Goal: Task Accomplishment & Management: Use online tool/utility

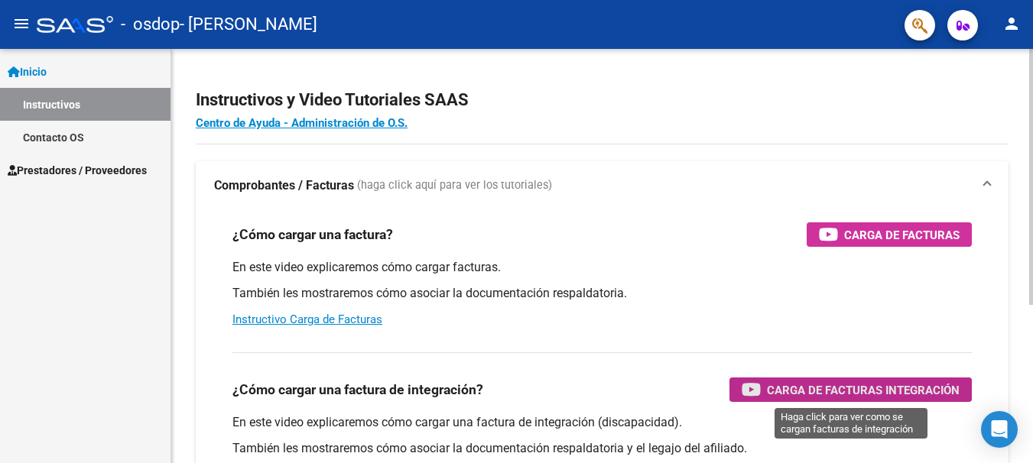
click at [891, 380] on div "Carga de Facturas Integración" at bounding box center [851, 390] width 218 height 24
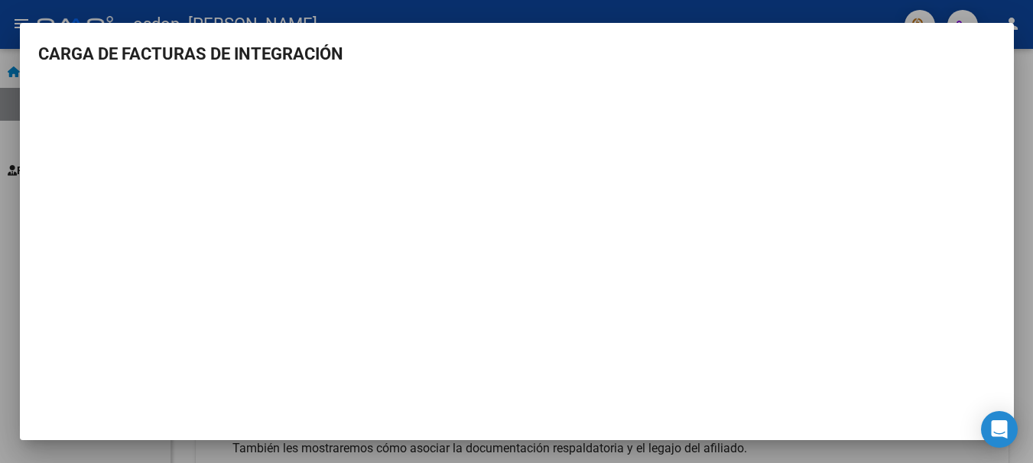
click at [651, 1] on div at bounding box center [516, 231] width 1033 height 463
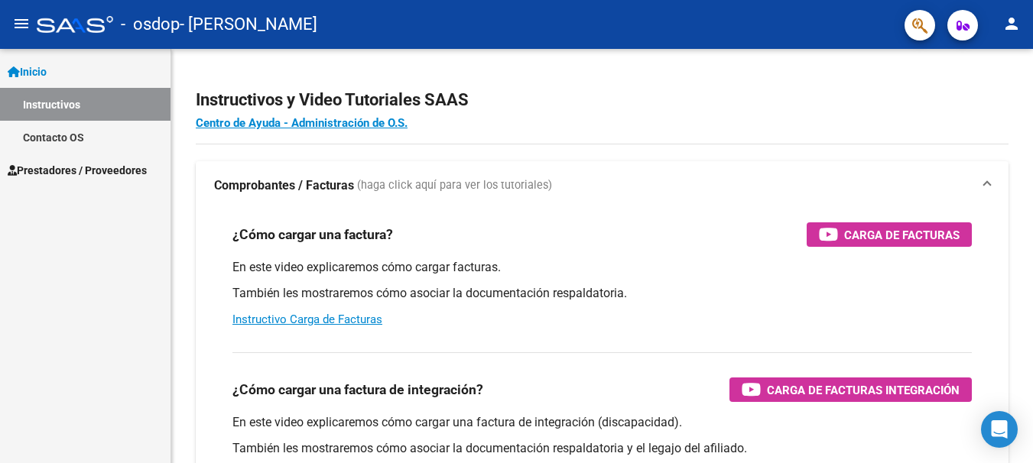
click at [76, 167] on span "Prestadores / Proveedores" at bounding box center [77, 170] width 139 height 17
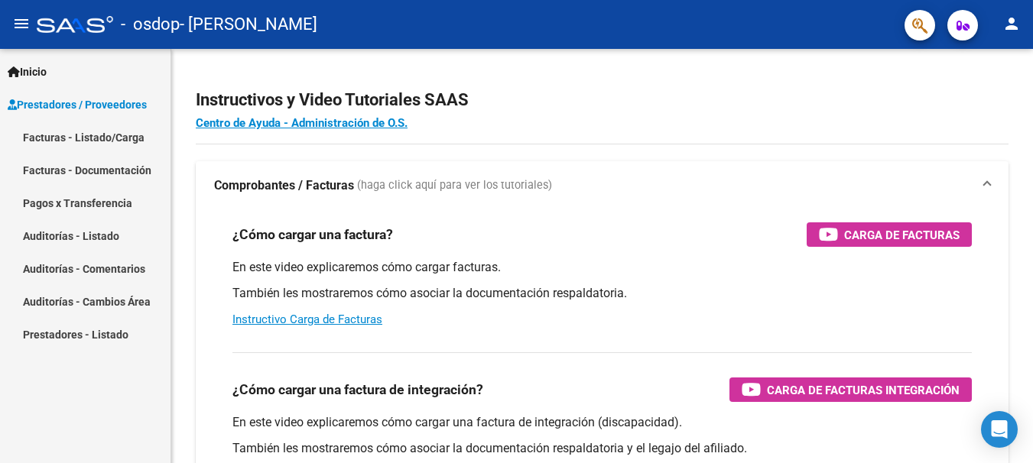
click at [138, 131] on link "Facturas - Listado/Carga" at bounding box center [85, 137] width 170 height 33
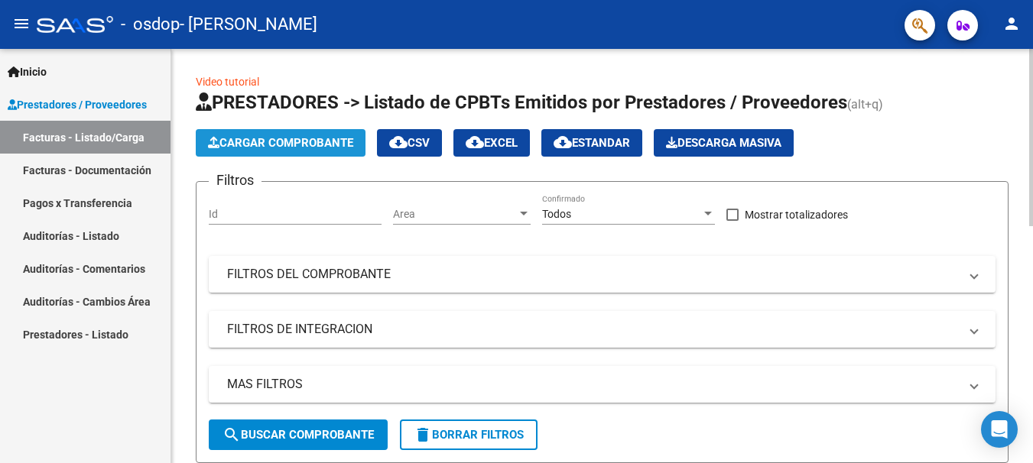
click at [286, 135] on button "Cargar Comprobante" at bounding box center [281, 143] width 170 height 28
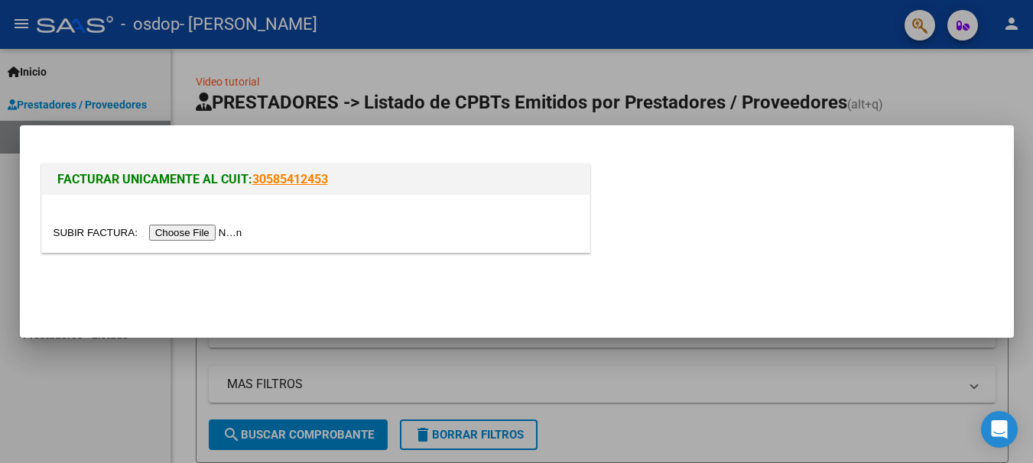
click at [217, 237] on input "file" at bounding box center [150, 233] width 193 height 16
click at [927, 80] on div at bounding box center [516, 231] width 1033 height 463
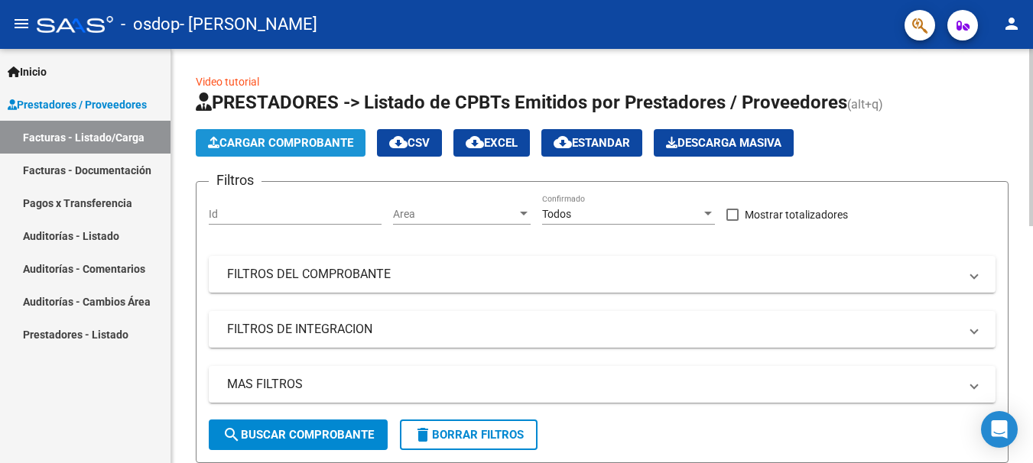
click at [323, 148] on span "Cargar Comprobante" at bounding box center [280, 143] width 145 height 14
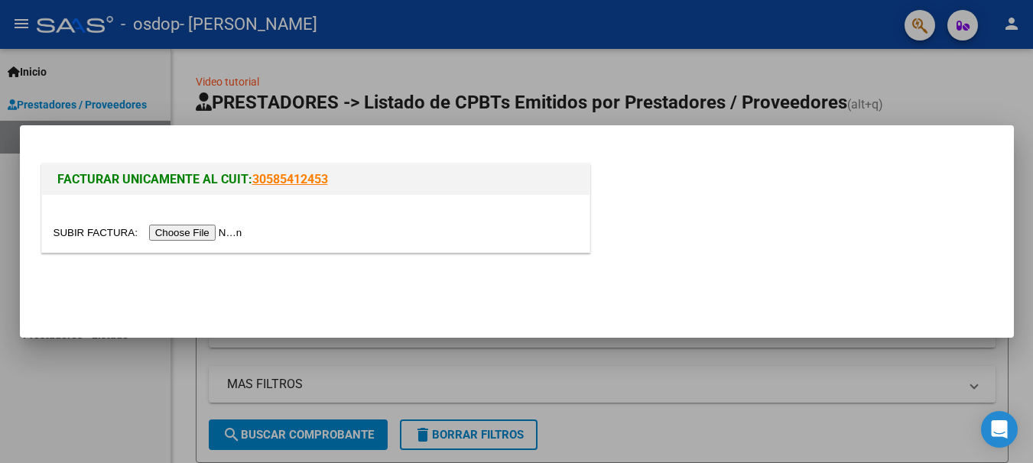
click at [1001, 75] on div at bounding box center [516, 231] width 1033 height 463
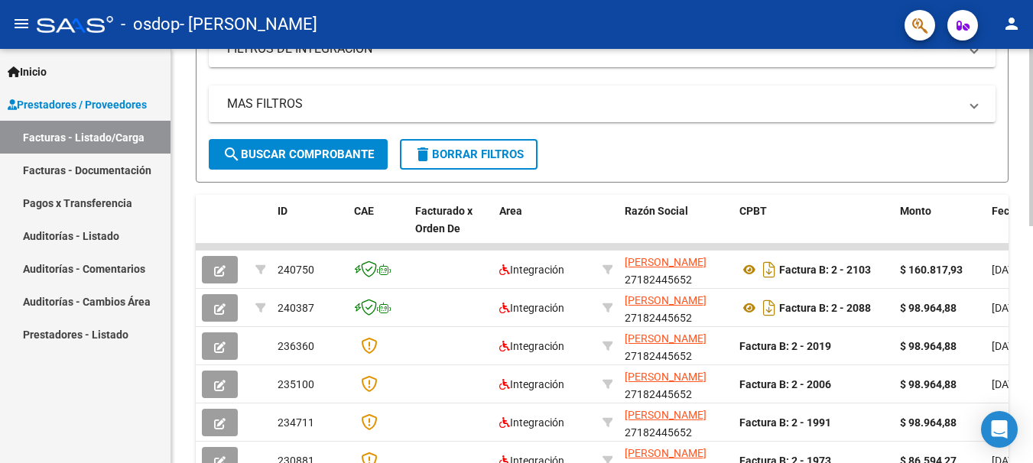
scroll to position [284, 0]
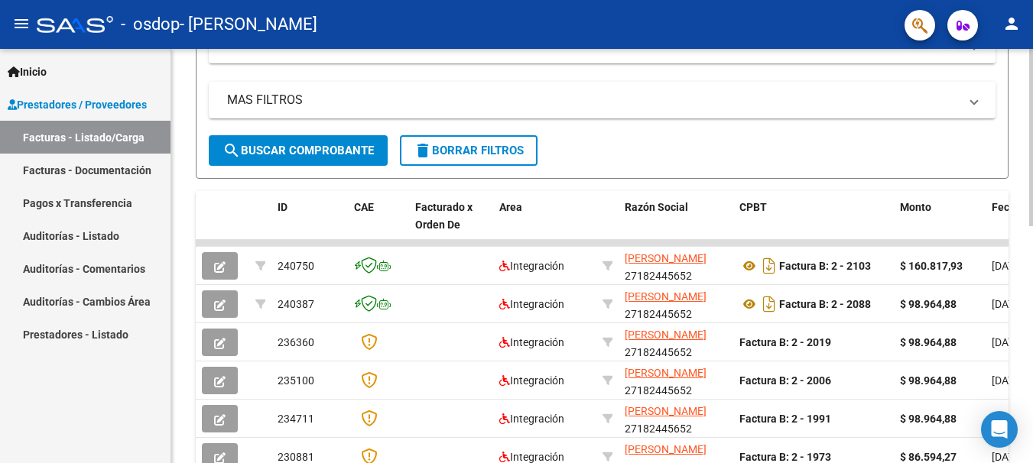
click at [897, 278] on div "Video tutorial PRESTADORES -> Listado de CPBTs Emitidos por Prestadores / Prove…" at bounding box center [603, 243] width 865 height 957
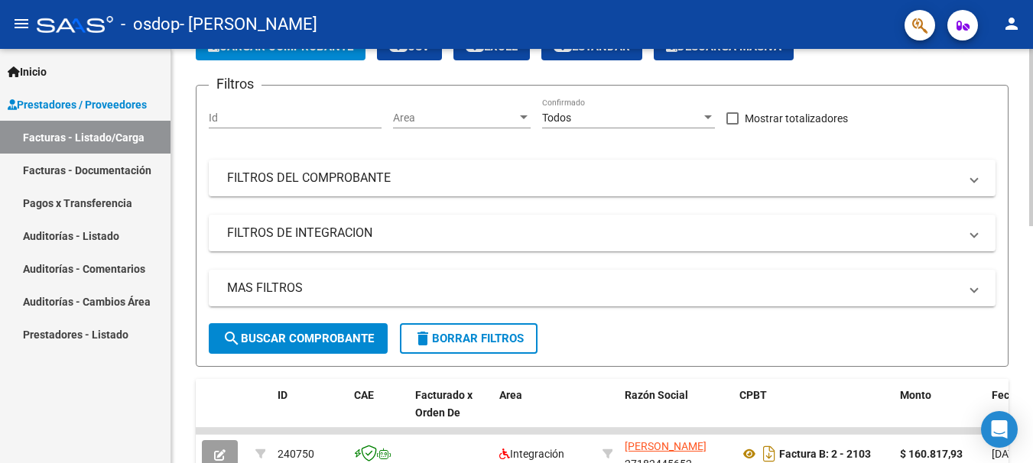
scroll to position [79, 0]
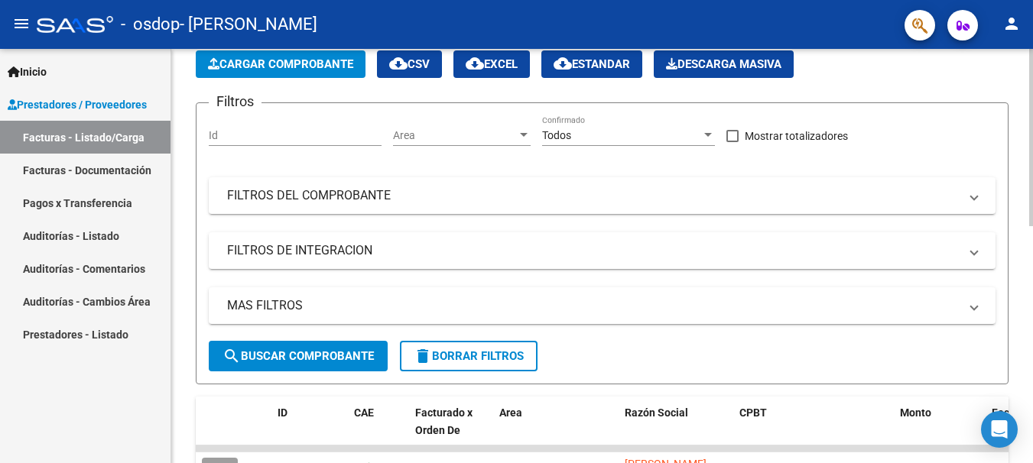
click at [1031, 176] on div at bounding box center [1031, 171] width 4 height 177
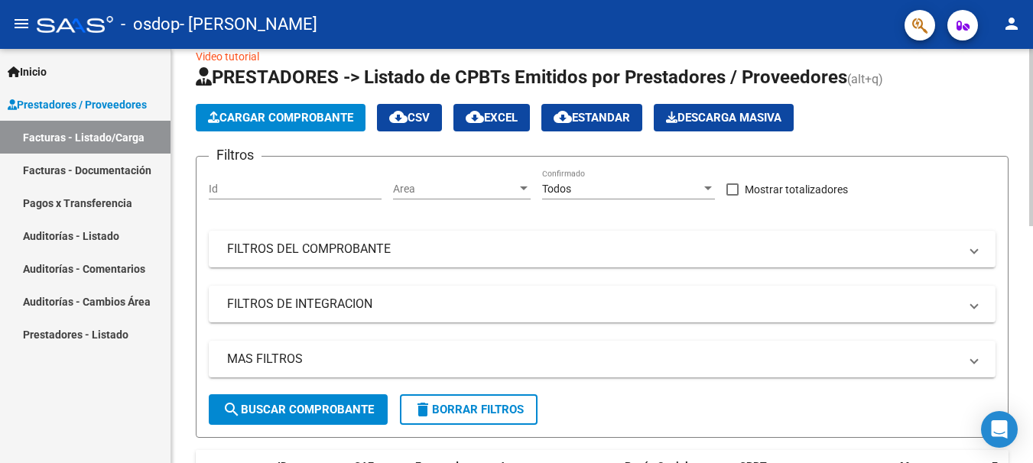
scroll to position [0, 0]
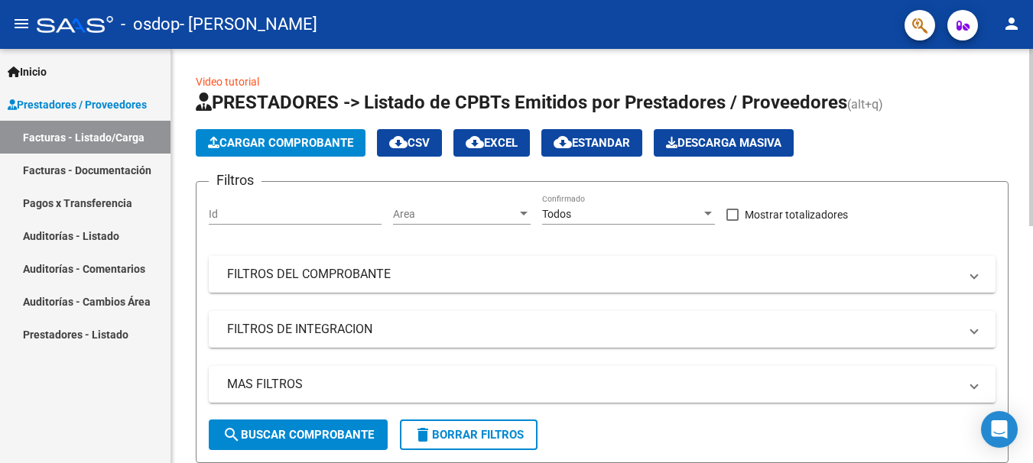
click at [1030, 138] on div at bounding box center [1031, 137] width 4 height 177
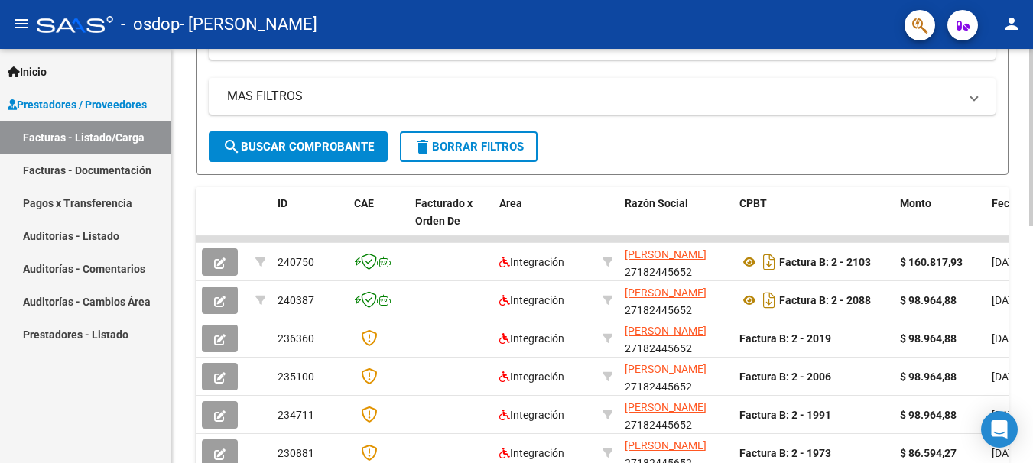
scroll to position [311, 0]
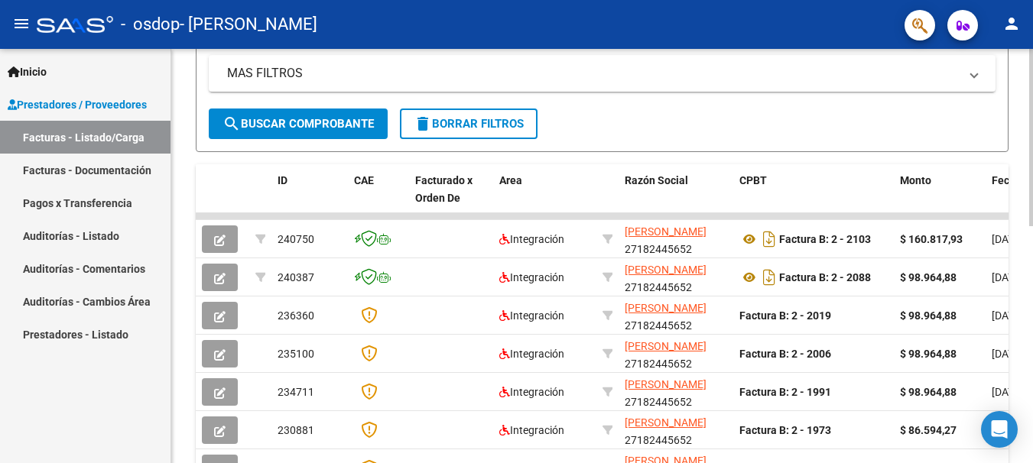
click at [1032, 271] on html "menu - osdop - [PERSON_NAME] person Inicio Instructivos Contacto OS Prestadores…" at bounding box center [516, 231] width 1033 height 463
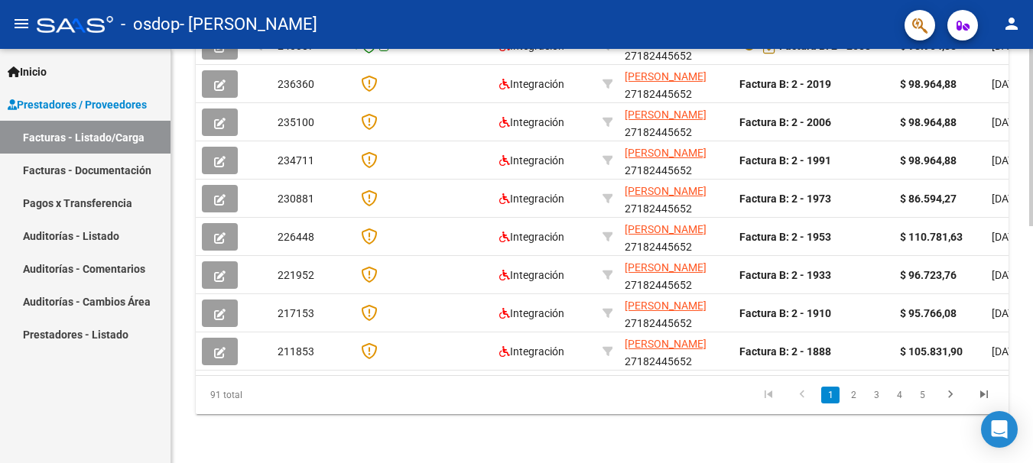
scroll to position [0, 0]
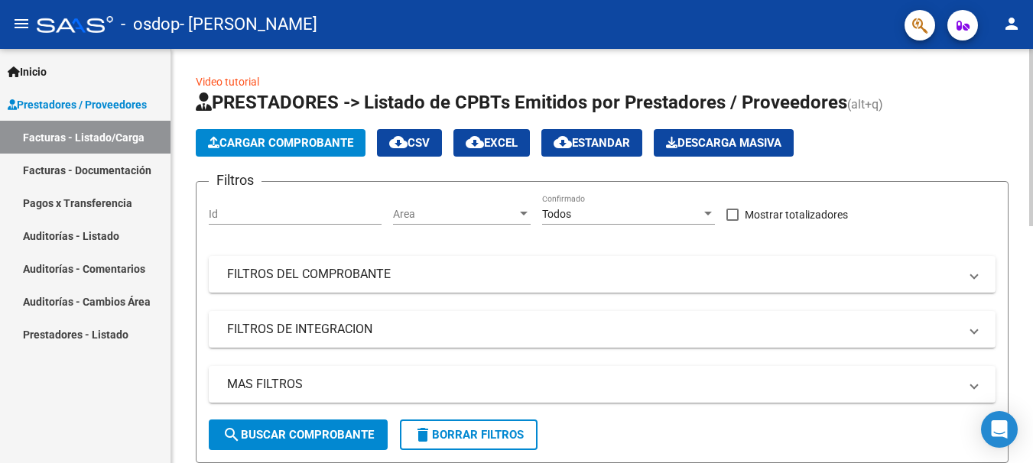
drag, startPoint x: 1028, startPoint y: 91, endPoint x: 1028, endPoint y: 76, distance: 14.5
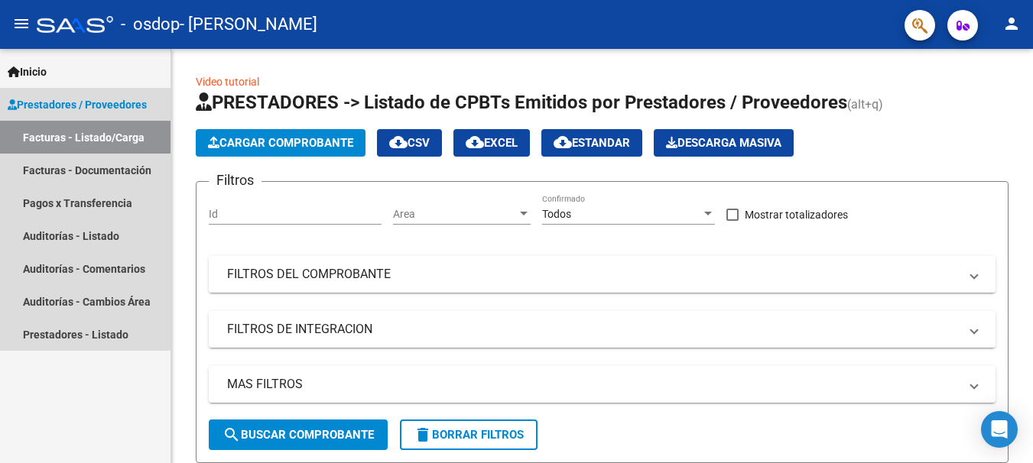
click at [24, 102] on span "Prestadores / Proveedores" at bounding box center [77, 104] width 139 height 17
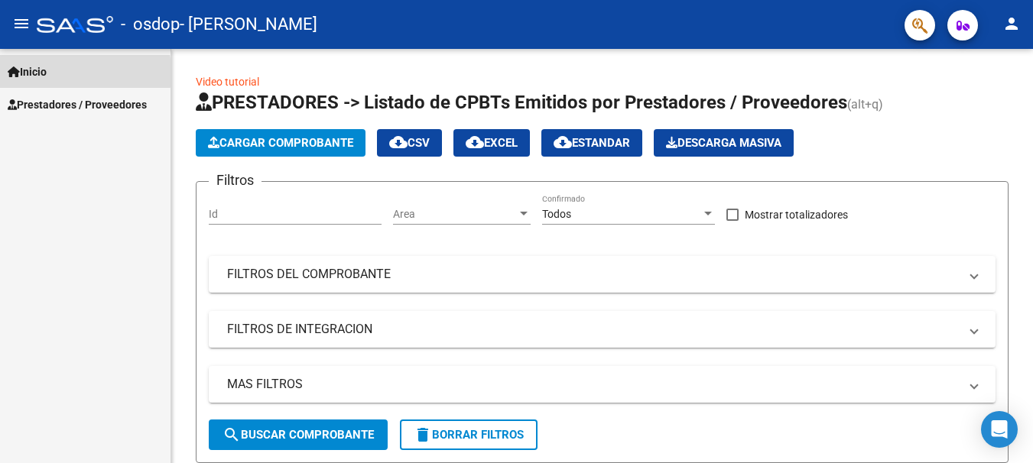
click at [34, 73] on span "Inicio" at bounding box center [27, 71] width 39 height 17
